Goal: Task Accomplishment & Management: Complete application form

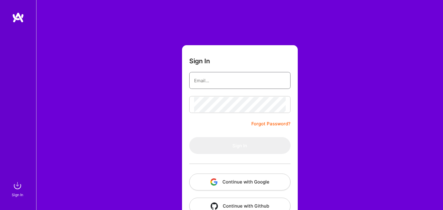
click at [236, 81] on input "email" at bounding box center [240, 80] width 92 height 15
type input "mehta.pallav16@gmail.com"
click at [236, 177] on button "Continue with Google" at bounding box center [239, 182] width 101 height 17
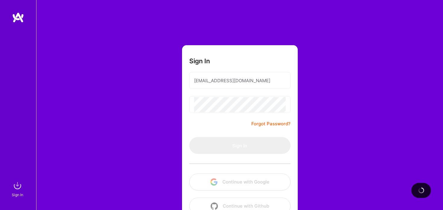
scroll to position [16, 0]
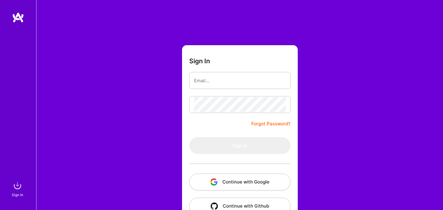
scroll to position [16, 0]
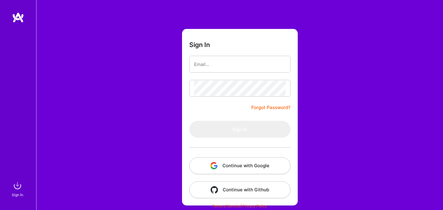
click at [241, 164] on button "Continue with Google" at bounding box center [239, 165] width 101 height 17
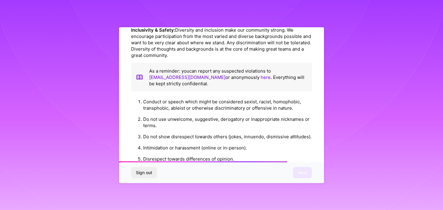
scroll to position [673, 0]
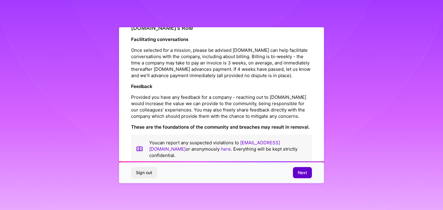
click at [306, 174] on span "Next" at bounding box center [302, 173] width 9 height 6
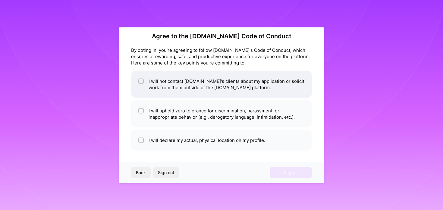
click at [143, 82] on input "checkbox" at bounding box center [142, 81] width 4 height 4
checkbox input "true"
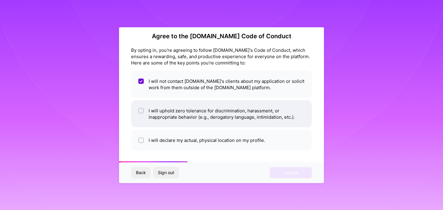
click at [141, 108] on div at bounding box center [140, 110] width 5 height 5
checkbox input "true"
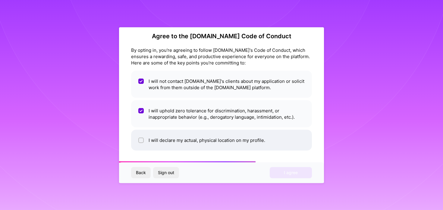
click at [144, 140] on li "I will declare my actual, physical location on my profile." at bounding box center [221, 140] width 181 height 21
checkbox input "true"
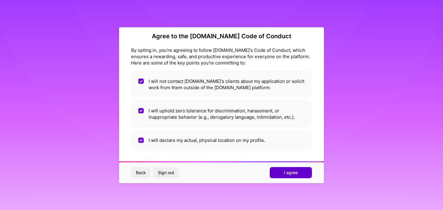
click at [287, 172] on span "I agree" at bounding box center [291, 173] width 14 height 6
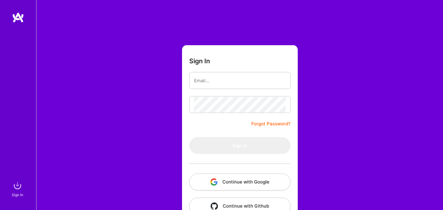
scroll to position [16, 0]
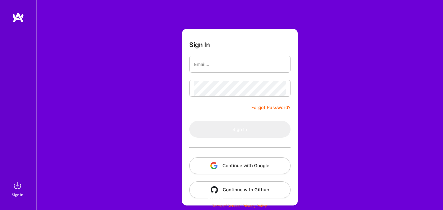
click at [17, 15] on img at bounding box center [18, 17] width 12 height 11
